Goal: Task Accomplishment & Management: Manage account settings

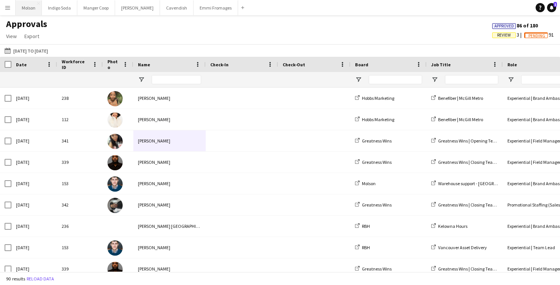
click at [26, 9] on button "Molson Close" at bounding box center [29, 7] width 26 height 15
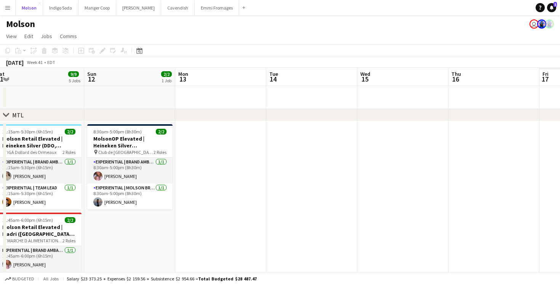
scroll to position [0, 200]
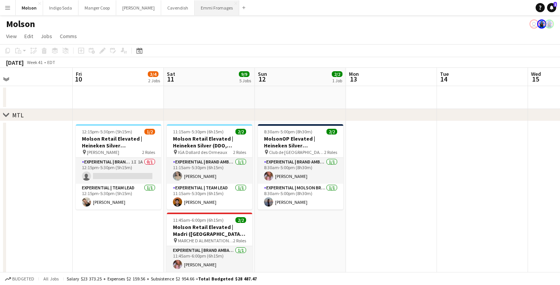
click at [201, 7] on button "Emmi Fromages Close" at bounding box center [217, 7] width 45 height 15
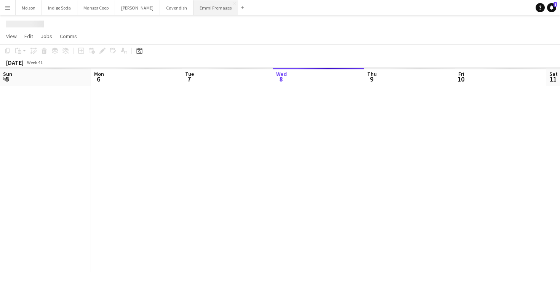
scroll to position [0, 182]
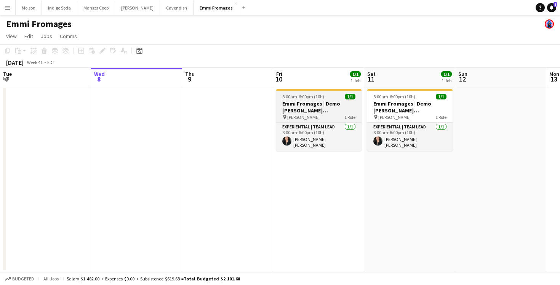
click at [311, 108] on h3 "Emmi Fromages | Demo [PERSON_NAME] ([GEOGRAPHIC_DATA], [GEOGRAPHIC_DATA])" at bounding box center [318, 107] width 85 height 14
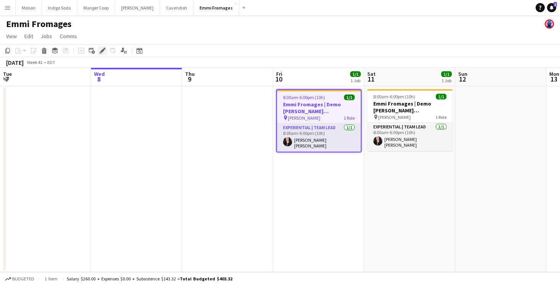
click at [101, 50] on icon "Edit" at bounding box center [102, 51] width 6 height 6
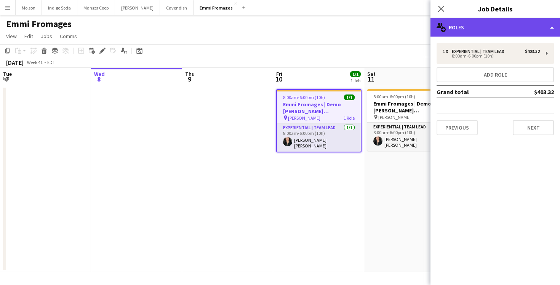
click at [502, 35] on div "multiple-users-add Roles" at bounding box center [494, 27] width 129 height 18
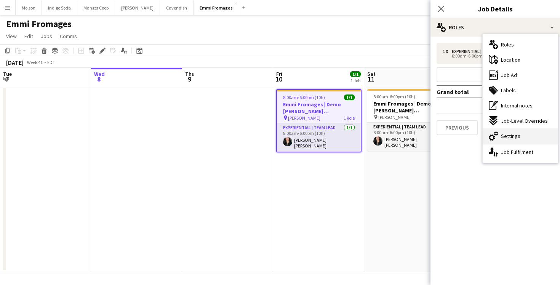
click at [513, 138] on span "Settings" at bounding box center [510, 135] width 19 height 7
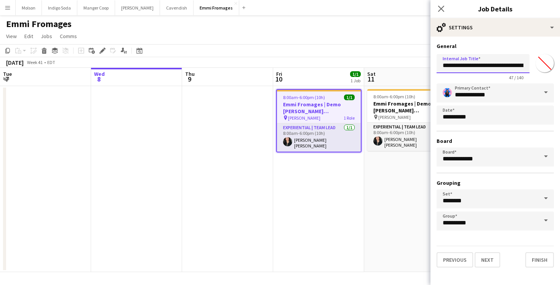
scroll to position [0, 48]
drag, startPoint x: 442, startPoint y: 65, endPoint x: 548, endPoint y: 66, distance: 105.8
click at [549, 66] on div "**********" at bounding box center [494, 65] width 117 height 29
click at [86, 13] on button "Manger Coop Close" at bounding box center [96, 7] width 38 height 15
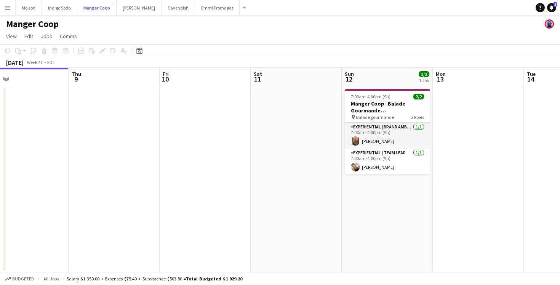
scroll to position [0, 296]
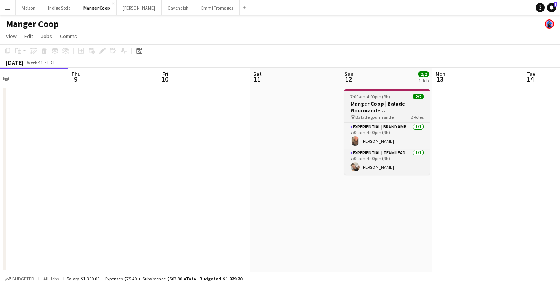
click at [370, 110] on h3 "Manger Coop | Balade Gourmande [GEOGRAPHIC_DATA] ([GEOGRAPHIC_DATA], [GEOGRAPHI…" at bounding box center [386, 107] width 85 height 14
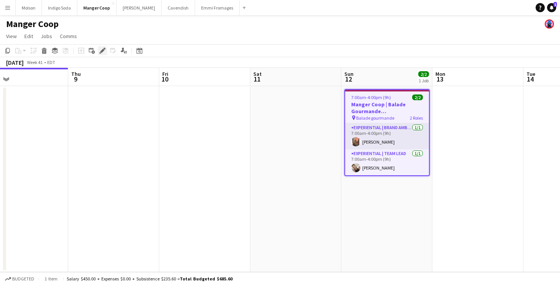
click at [104, 50] on icon "Edit" at bounding box center [102, 51] width 6 height 6
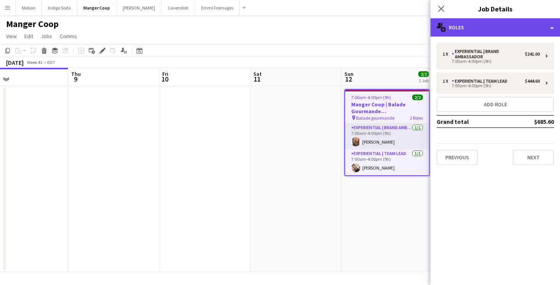
click at [479, 29] on div "multiple-users-add Roles" at bounding box center [494, 27] width 129 height 18
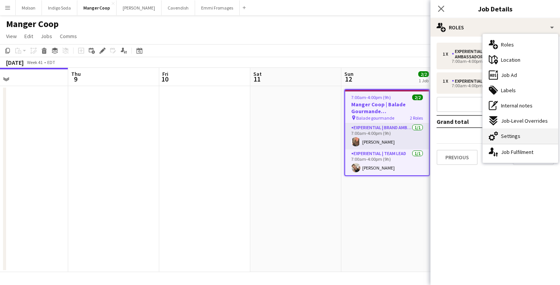
click at [511, 137] on span "Settings" at bounding box center [510, 135] width 19 height 7
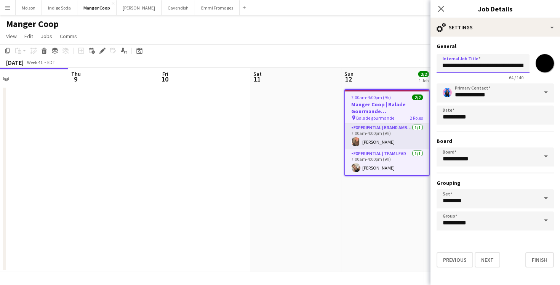
scroll to position [0, 82]
drag, startPoint x: 444, startPoint y: 65, endPoint x: 535, endPoint y: 67, distance: 91.4
click at [535, 67] on div "**********" at bounding box center [494, 65] width 117 height 29
click at [6, 6] on app-icon "Menu" at bounding box center [8, 8] width 6 height 6
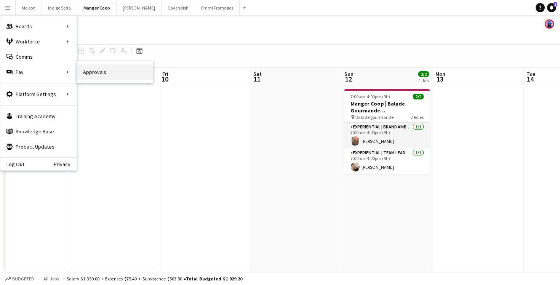
click at [107, 70] on link "Approvals" at bounding box center [115, 71] width 76 height 15
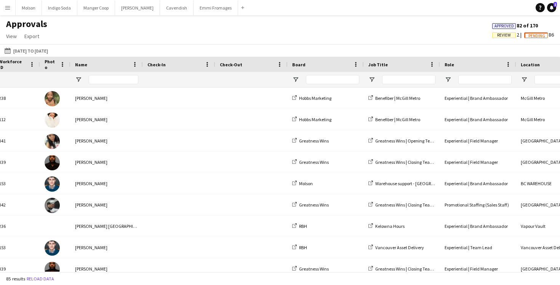
scroll to position [0, 154]
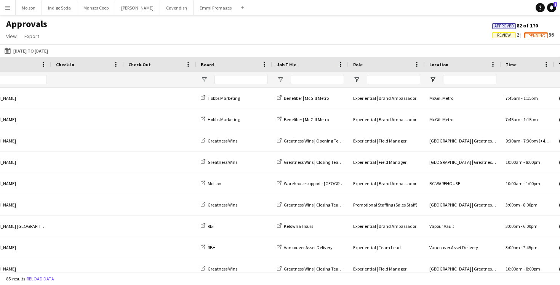
click at [313, 84] on div at bounding box center [316, 79] width 53 height 15
click at [311, 78] on input "Job Title Filter Input" at bounding box center [316, 79] width 53 height 9
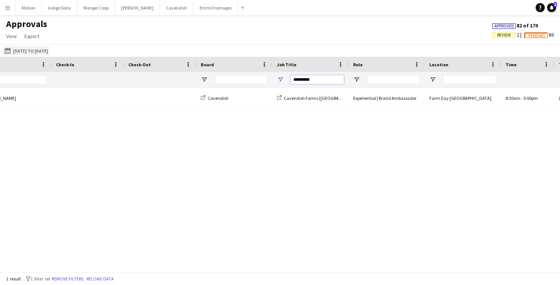
type input "*********"
click at [22, 51] on button "[DATE] to [DATE] [DATE] to [DATE]" at bounding box center [26, 50] width 46 height 9
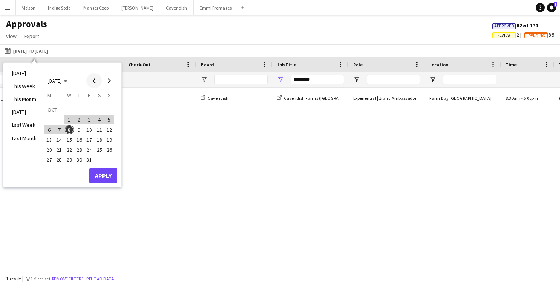
click at [91, 83] on span "Previous month" at bounding box center [93, 80] width 15 height 15
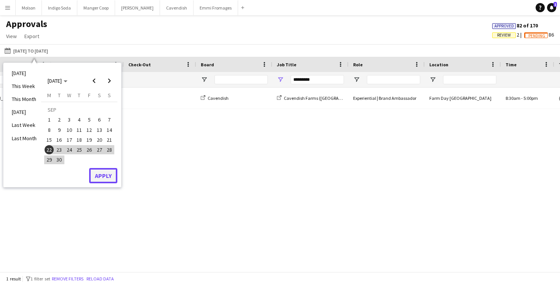
click at [102, 171] on button "Apply" at bounding box center [103, 175] width 28 height 15
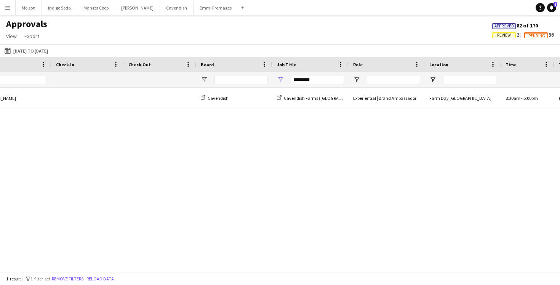
click at [501, 26] on span "Approved" at bounding box center [503, 26] width 19 height 5
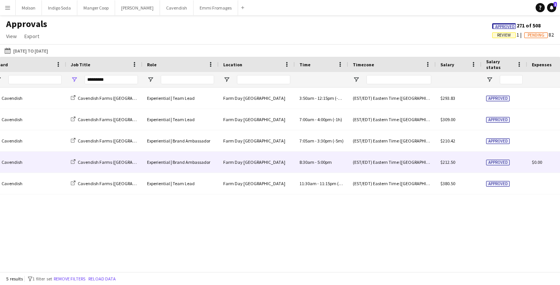
scroll to position [0, 0]
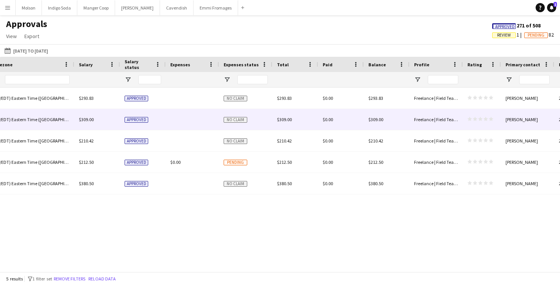
drag, startPoint x: 295, startPoint y: 203, endPoint x: 270, endPoint y: 97, distance: 109.6
click at [270, 97] on div "Farm Day [GEOGRAPHIC_DATA] 8:30am - 5:00pm (EST/EDT) Eastern Time (US & [GEOGRA…" at bounding box center [280, 180] width 560 height 184
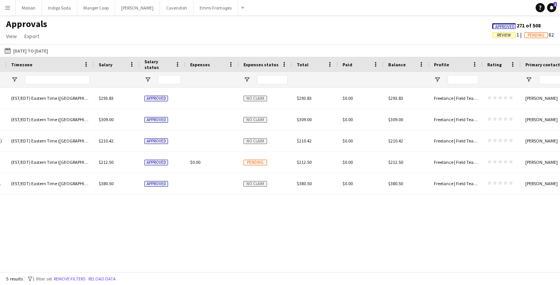
click at [124, 199] on div "Farm Day [GEOGRAPHIC_DATA] 8:30am - 5:00pm (EST/EDT) Eastern Time (US & [GEOGRA…" at bounding box center [280, 180] width 560 height 184
click at [135, 220] on div "Farm Day [GEOGRAPHIC_DATA] 8:30am - 5:00pm (EST/EDT) Eastern Time (US & [GEOGRA…" at bounding box center [280, 180] width 560 height 184
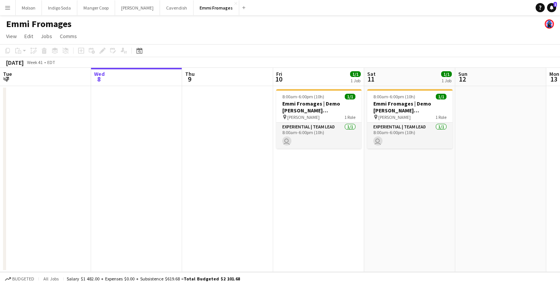
click at [9, 8] on app-icon "Menu" at bounding box center [8, 8] width 6 height 6
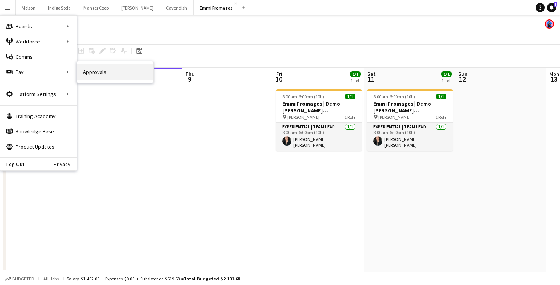
click at [104, 71] on link "Approvals" at bounding box center [115, 71] width 76 height 15
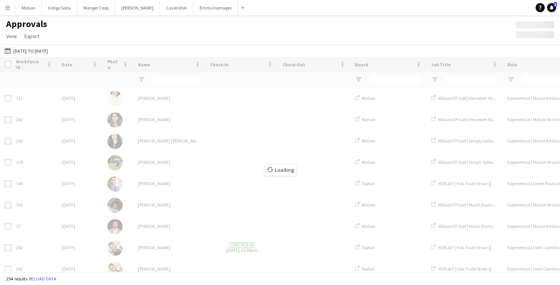
type input "*********"
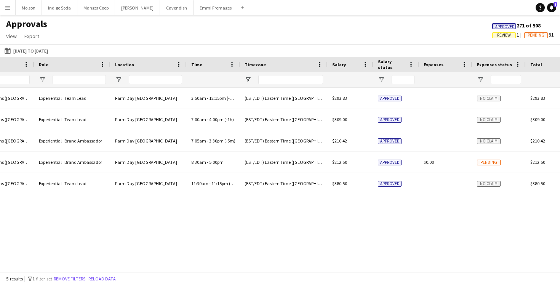
click at [8, 7] on app-icon "Menu" at bounding box center [8, 8] width 6 height 6
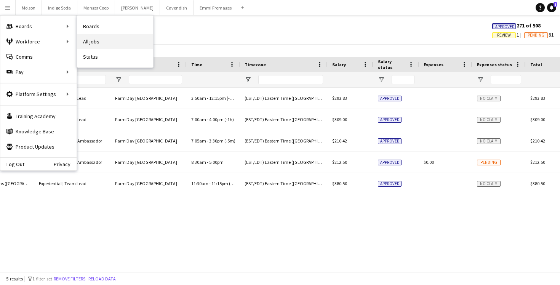
click at [104, 39] on link "All jobs" at bounding box center [115, 41] width 76 height 15
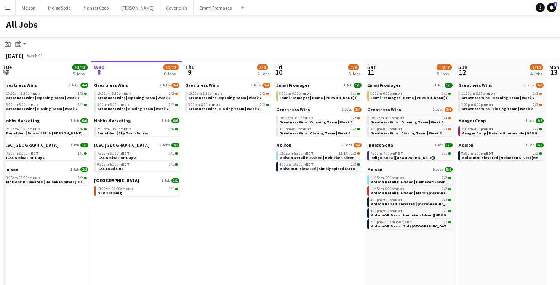
click at [266, 32] on div "All Jobs" at bounding box center [280, 26] width 560 height 22
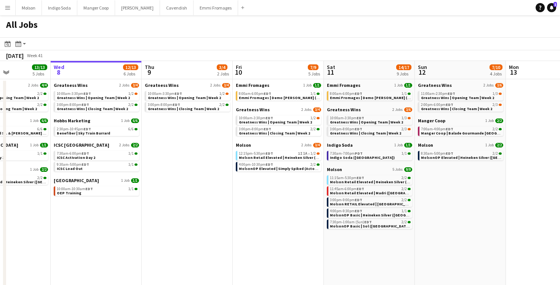
scroll to position [0, 218]
